Goal: Task Accomplishment & Management: Complete application form

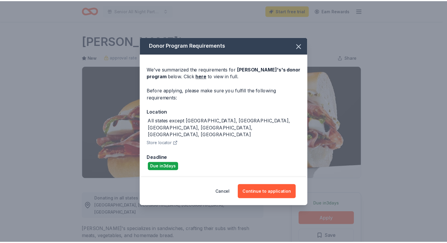
scroll to position [88, 0]
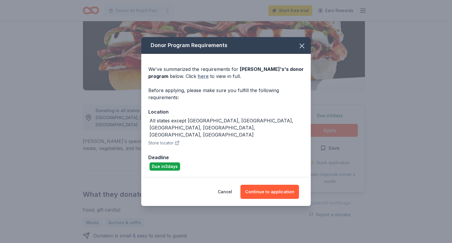
click at [205, 80] on link "here" at bounding box center [203, 76] width 11 height 7
click at [273, 185] on button "Continue to application" at bounding box center [269, 192] width 59 height 14
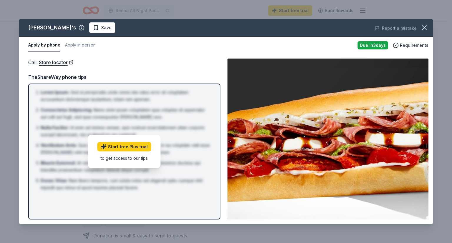
click at [120, 158] on div "to get access to our tips" at bounding box center [124, 158] width 54 height 6
click at [48, 46] on button "Apply by phone" at bounding box center [44, 45] width 32 height 12
click at [423, 26] on icon "button" at bounding box center [424, 28] width 8 height 8
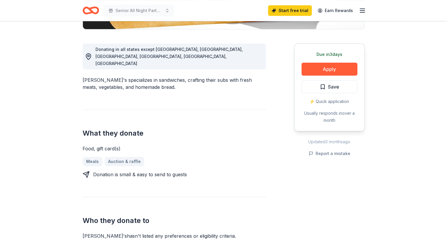
scroll to position [147, 0]
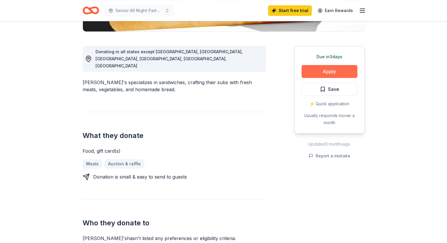
click at [336, 73] on button "Apply" at bounding box center [330, 71] width 56 height 13
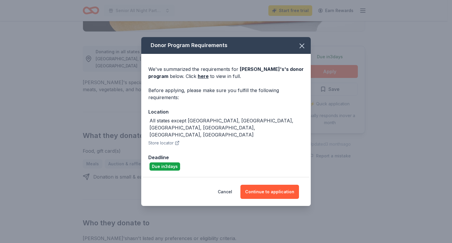
click at [171, 153] on div "Deadline" at bounding box center [225, 157] width 155 height 8
click at [262, 185] on button "Continue to application" at bounding box center [269, 192] width 59 height 14
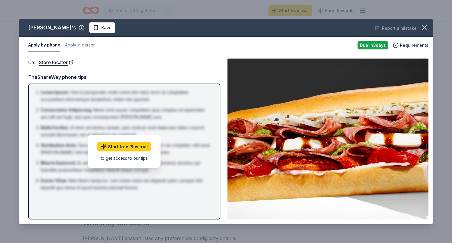
click at [203, 178] on li "Donec Vitae : Nam libero tempore, cum soluta nobis est eligendi optio cumque ni…" at bounding box center [126, 184] width 171 height 14
click at [420, 27] on button "button" at bounding box center [424, 27] width 13 height 13
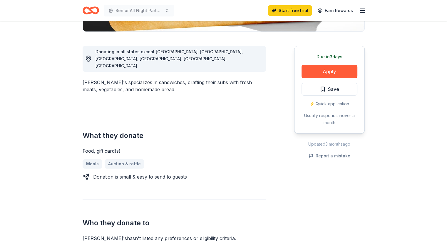
click at [360, 12] on icon "button" at bounding box center [362, 10] width 7 height 7
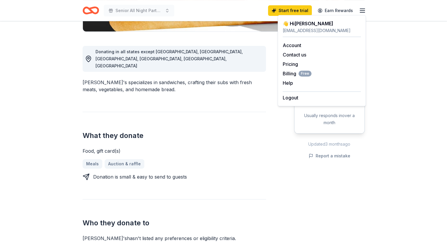
click at [305, 26] on div "👋 Hi Jennifer" at bounding box center [322, 23] width 78 height 7
drag, startPoint x: 207, startPoint y: 115, endPoint x: 204, endPoint y: 110, distance: 5.7
click at [207, 115] on div "What they donate Food, gift card(s) Meals Auction & raffle Donation is small & …" at bounding box center [174, 146] width 183 height 69
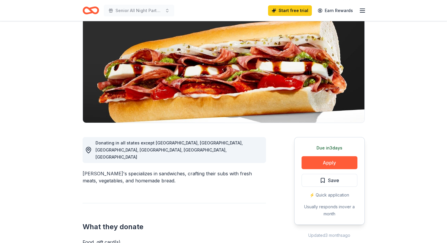
scroll to position [0, 0]
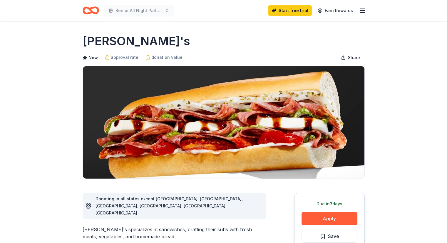
click at [97, 9] on icon "Home" at bounding box center [93, 10] width 9 height 6
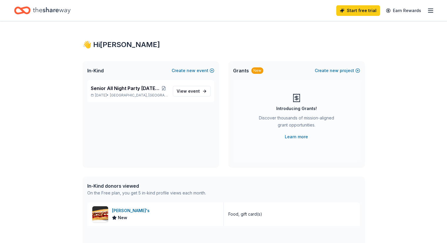
click at [427, 12] on icon "button" at bounding box center [430, 10] width 7 height 7
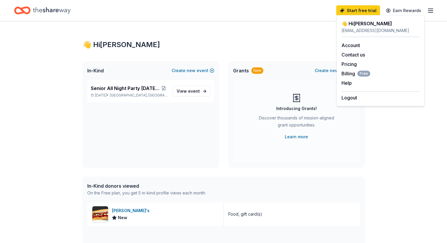
click at [427, 12] on icon "button" at bounding box center [430, 10] width 7 height 7
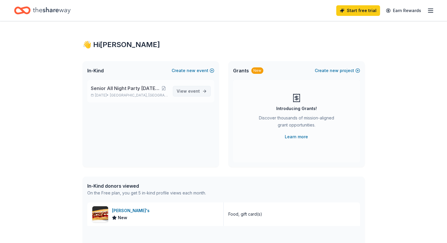
click at [197, 91] on span "event" at bounding box center [194, 91] width 12 height 5
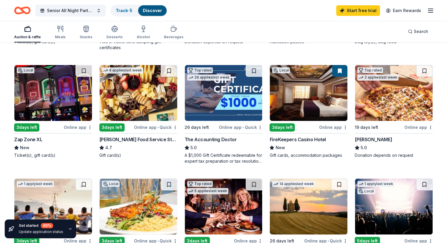
scroll to position [147, 0]
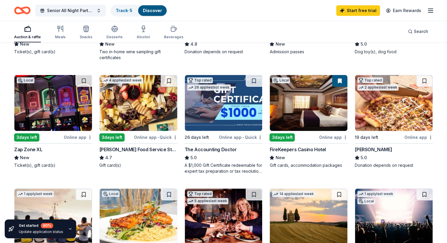
click at [142, 118] on img at bounding box center [139, 103] width 78 height 56
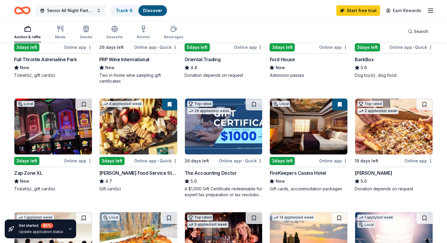
scroll to position [118, 0]
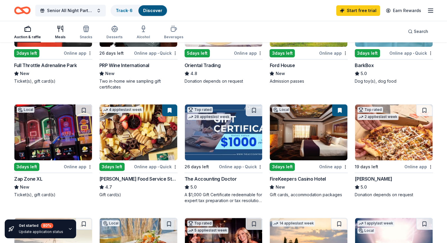
click at [64, 30] on icon "button" at bounding box center [60, 28] width 7 height 7
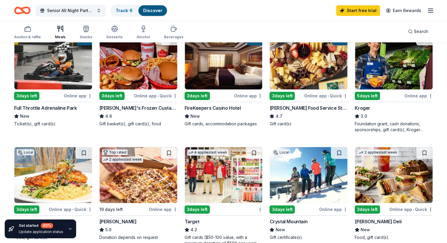
scroll to position [88, 0]
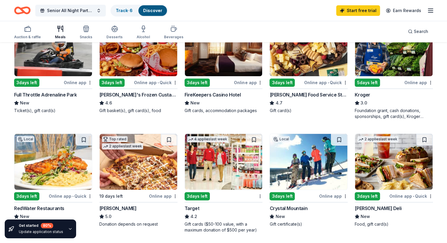
click at [298, 196] on div "3 days left" at bounding box center [294, 195] width 49 height 7
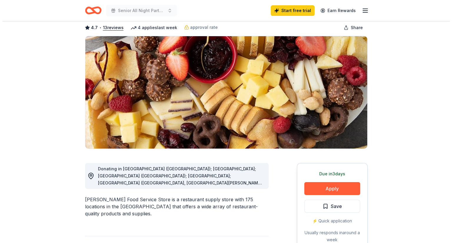
scroll to position [59, 0]
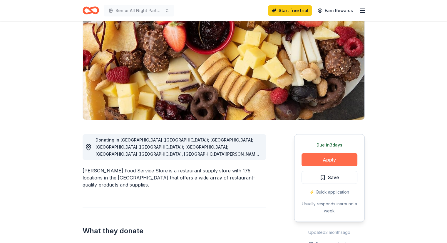
click at [333, 159] on button "Apply" at bounding box center [330, 159] width 56 height 13
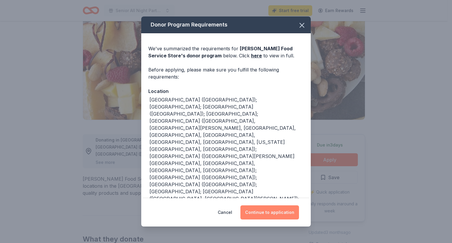
click at [281, 213] on button "Continue to application" at bounding box center [269, 212] width 59 height 14
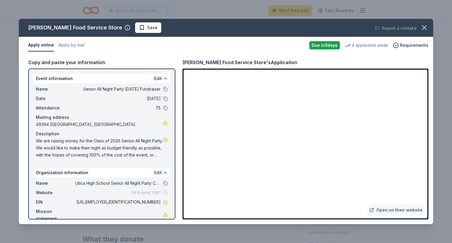
scroll to position [10, 0]
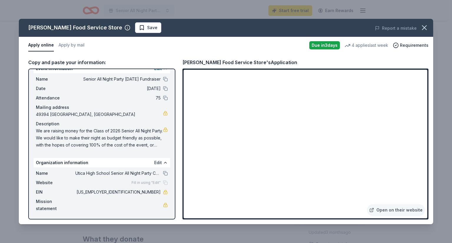
click at [156, 162] on button "Edit" at bounding box center [158, 162] width 8 height 7
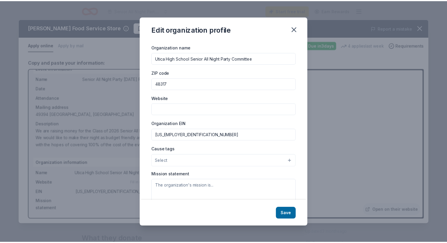
scroll to position [0, 0]
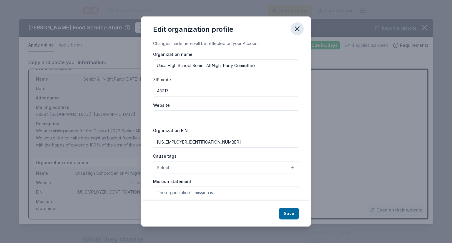
click at [294, 30] on icon "button" at bounding box center [297, 29] width 8 height 8
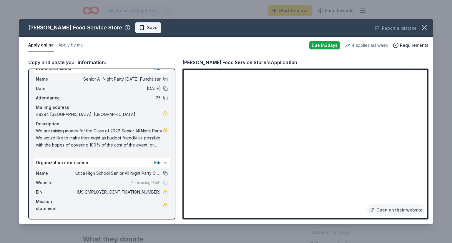
click at [147, 27] on span "Save" at bounding box center [152, 27] width 10 height 7
click at [426, 27] on icon "button" at bounding box center [424, 28] width 8 height 8
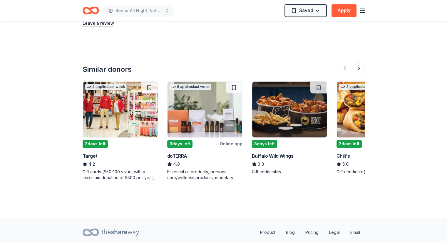
scroll to position [764, 0]
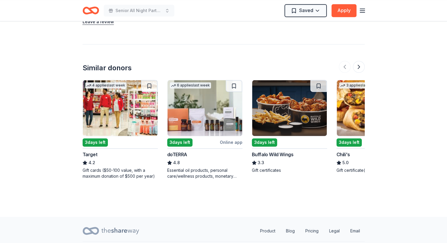
click at [361, 138] on div "3 days left" at bounding box center [349, 142] width 25 height 8
click at [352, 61] on div at bounding box center [352, 67] width 26 height 12
click at [359, 61] on button at bounding box center [359, 67] width 12 height 12
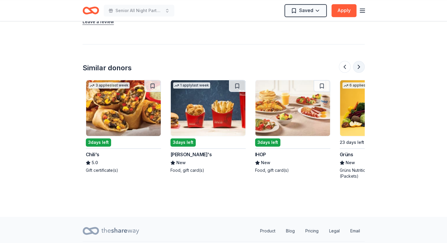
scroll to position [0, 254]
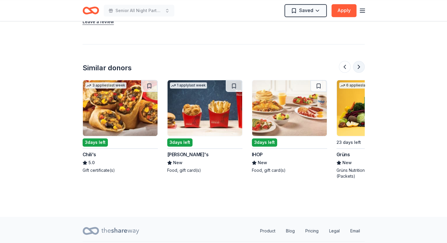
click at [359, 61] on button at bounding box center [359, 67] width 12 height 12
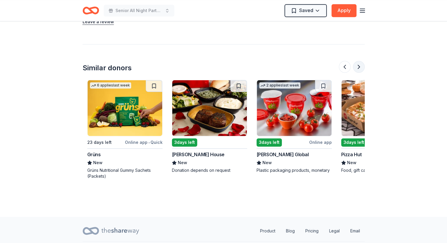
scroll to position [0, 508]
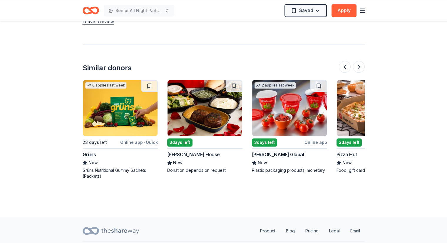
click at [189, 138] on div "3 days left" at bounding box center [179, 142] width 25 height 8
click at [358, 61] on button at bounding box center [359, 67] width 12 height 12
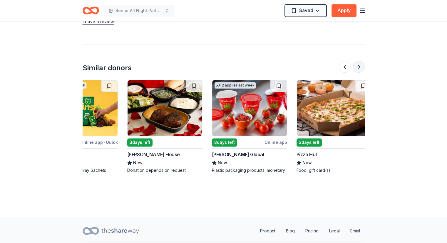
scroll to position [0, 555]
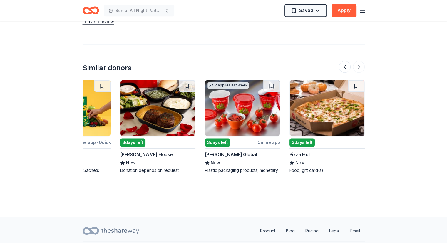
click at [359, 61] on div at bounding box center [352, 67] width 26 height 12
click at [329, 116] on img at bounding box center [327, 108] width 75 height 56
click at [357, 61] on div at bounding box center [352, 67] width 26 height 12
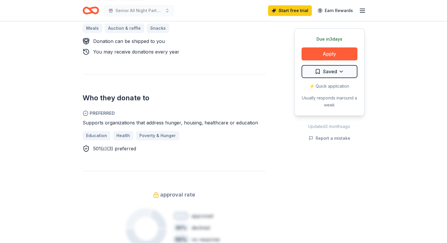
scroll to position [265, 0]
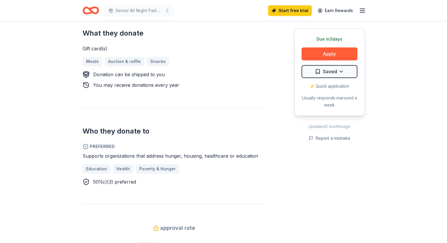
click at [323, 84] on div "⚡️ Quick application" at bounding box center [330, 86] width 56 height 7
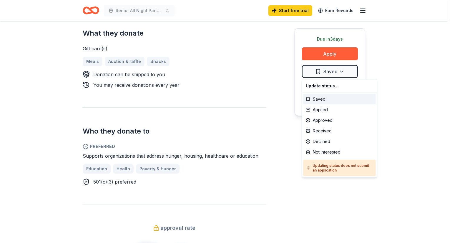
drag, startPoint x: 376, startPoint y: 58, endPoint x: 340, endPoint y: 49, distance: 36.5
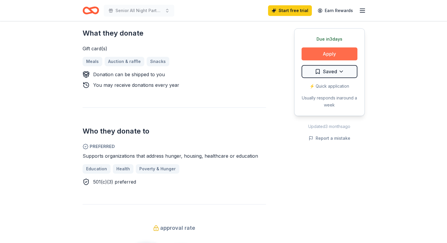
click at [339, 53] on button "Apply" at bounding box center [330, 53] width 56 height 13
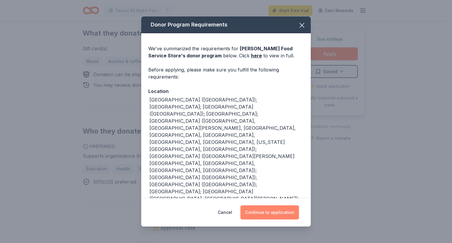
click at [268, 216] on button "Continue to application" at bounding box center [269, 212] width 59 height 14
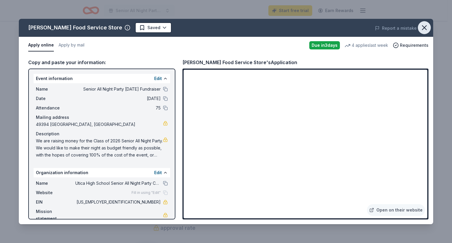
click at [426, 27] on icon "button" at bounding box center [424, 28] width 8 height 8
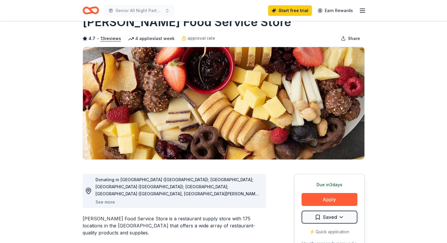
scroll to position [29, 0]
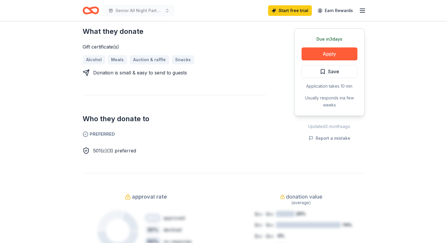
scroll to position [235, 0]
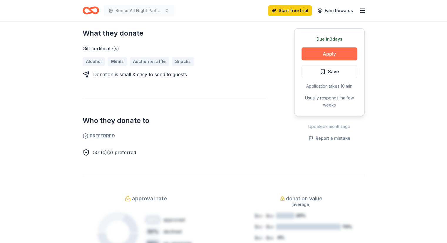
click at [327, 54] on button "Apply" at bounding box center [330, 53] width 56 height 13
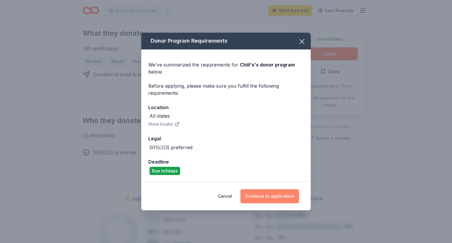
click at [276, 193] on button "Continue to application" at bounding box center [269, 196] width 59 height 14
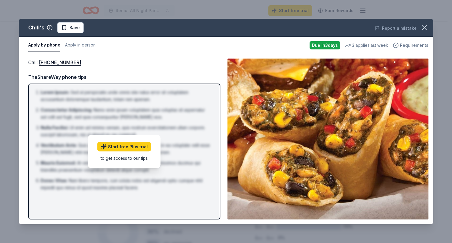
click at [418, 45] on span "Requirements" at bounding box center [414, 45] width 29 height 7
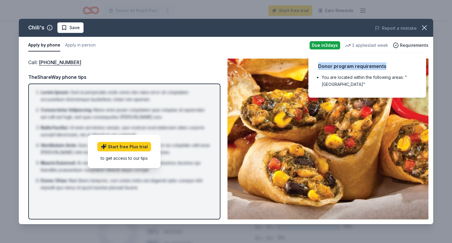
click at [403, 53] on div "Donor program requirements You are located within the following areas: "[GEOGRA…" at bounding box center [367, 75] width 118 height 45
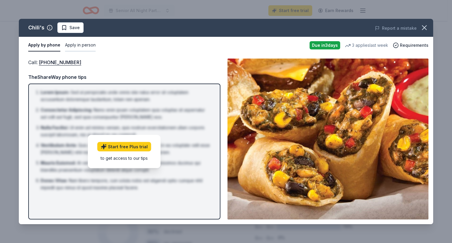
click at [71, 46] on button "Apply in person" at bounding box center [80, 45] width 31 height 12
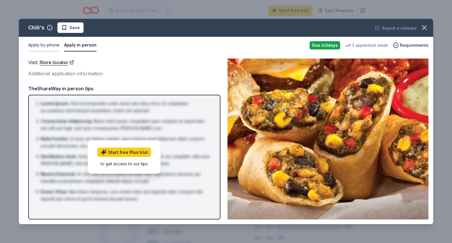
click at [44, 48] on button "Apply by phone" at bounding box center [43, 45] width 31 height 12
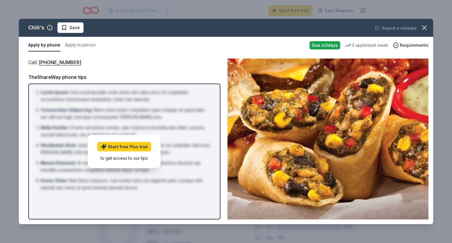
click at [425, 30] on icon "button" at bounding box center [424, 28] width 8 height 8
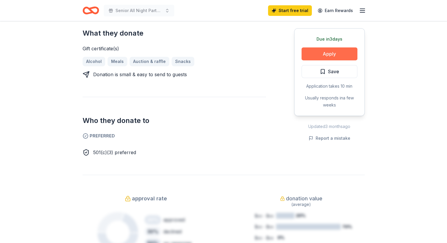
click at [332, 57] on button "Apply" at bounding box center [330, 53] width 56 height 13
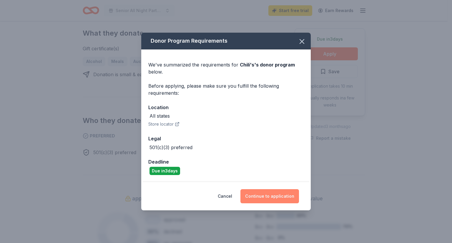
click at [288, 196] on button "Continue to application" at bounding box center [269, 196] width 59 height 14
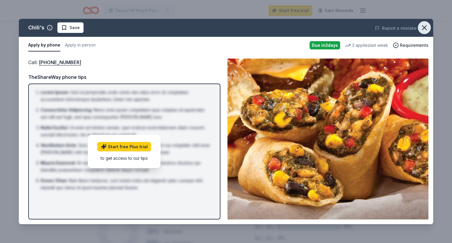
click at [424, 31] on icon "button" at bounding box center [424, 28] width 8 height 8
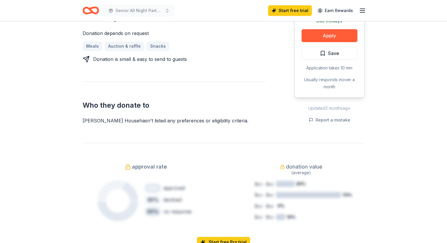
scroll to position [206, 0]
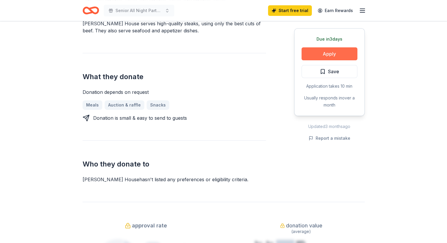
click at [343, 54] on button "Apply" at bounding box center [330, 53] width 56 height 13
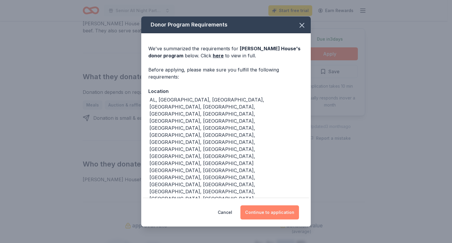
click at [273, 205] on button "Continue to application" at bounding box center [269, 212] width 59 height 14
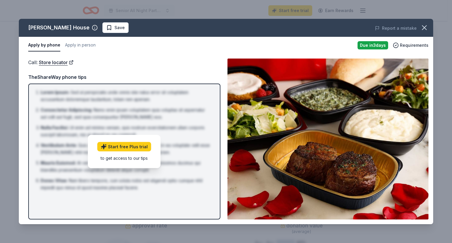
click at [376, 44] on div "Due in 3 days" at bounding box center [372, 45] width 31 height 8
click at [98, 28] on icon "button" at bounding box center [95, 28] width 6 height 6
click at [287, 38] on div "Apply by phone Apply in person Due in 3 days Requirements" at bounding box center [226, 45] width 414 height 17
click at [428, 28] on icon "button" at bounding box center [424, 28] width 8 height 8
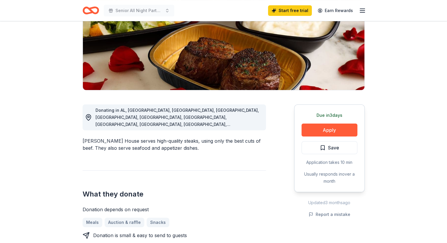
scroll to position [88, 0]
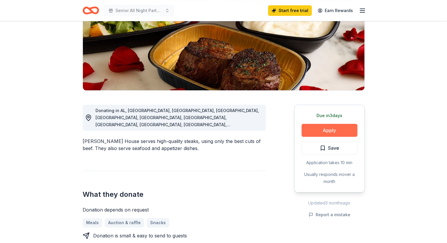
click at [335, 131] on button "Apply" at bounding box center [330, 130] width 56 height 13
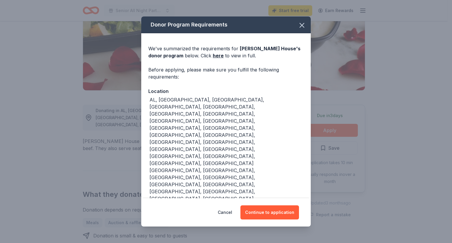
click at [271, 198] on div "Cancel Continue to application" at bounding box center [225, 212] width 169 height 28
click at [266, 205] on button "Continue to application" at bounding box center [269, 212] width 59 height 14
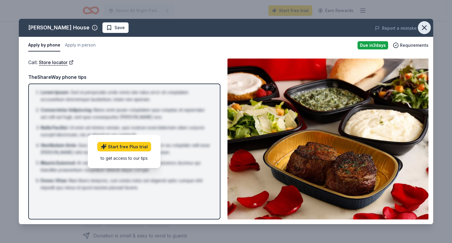
click at [425, 29] on icon "button" at bounding box center [424, 28] width 4 height 4
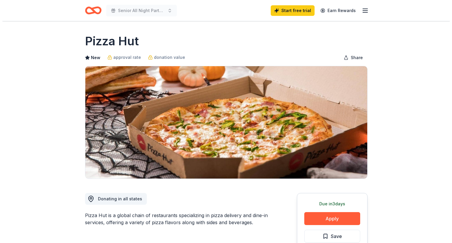
scroll to position [88, 0]
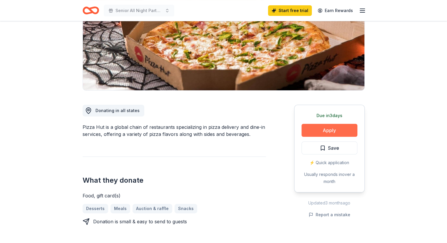
click at [318, 126] on button "Apply" at bounding box center [330, 130] width 56 height 13
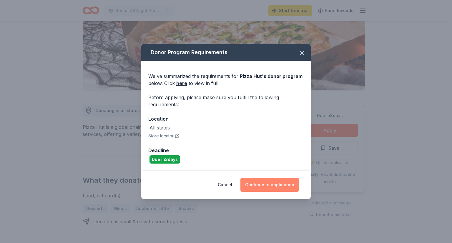
click at [273, 186] on button "Continue to application" at bounding box center [269, 185] width 59 height 14
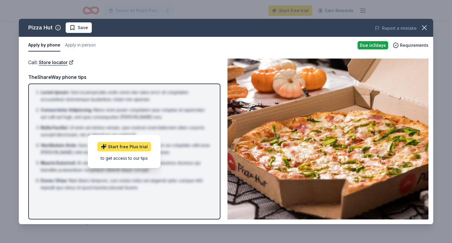
click at [132, 142] on link "Start free Plus trial" at bounding box center [124, 146] width 54 height 9
click at [372, 45] on div "Due in 3 days" at bounding box center [372, 45] width 31 height 8
click at [128, 157] on div "to get access to our tips" at bounding box center [124, 158] width 54 height 6
click at [47, 43] on button "Apply by phone" at bounding box center [44, 45] width 32 height 12
click at [47, 29] on div "Pizza Hut" at bounding box center [40, 27] width 24 height 9
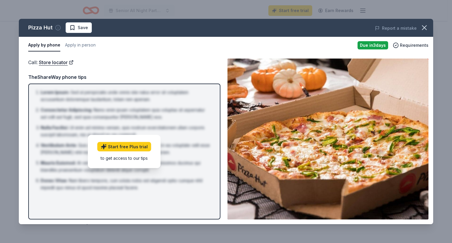
click at [56, 28] on icon "button" at bounding box center [58, 28] width 6 height 6
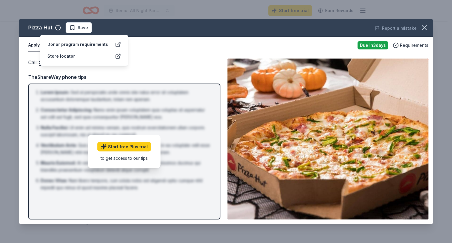
click at [66, 46] on div "Donor program requirements" at bounding box center [77, 44] width 61 height 7
click at [117, 43] on icon at bounding box center [118, 45] width 4 height 4
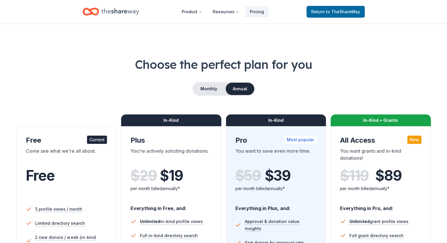
click at [80, 165] on div "Free" at bounding box center [66, 182] width 81 height 36
click at [123, 14] on icon "Home" at bounding box center [120, 12] width 38 height 12
